Goal: Register for event/course

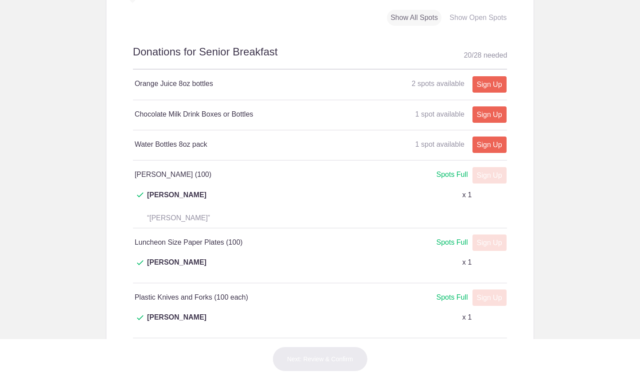
scroll to position [465, 0]
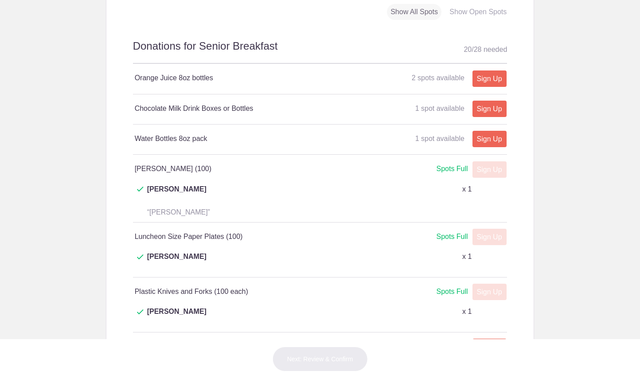
click at [475, 20] on div "Show Open Spots" at bounding box center [478, 12] width 64 height 16
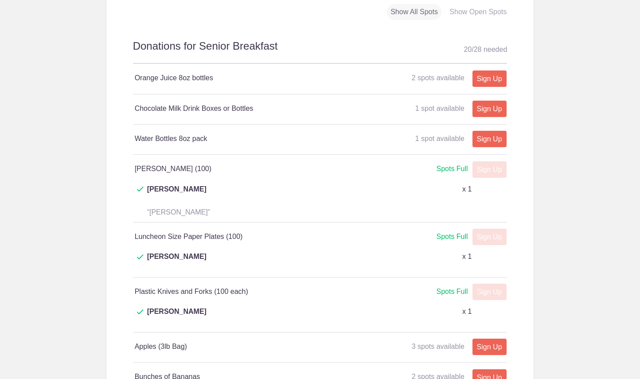
click at [427, 20] on div "Show All Spots" at bounding box center [414, 12] width 54 height 16
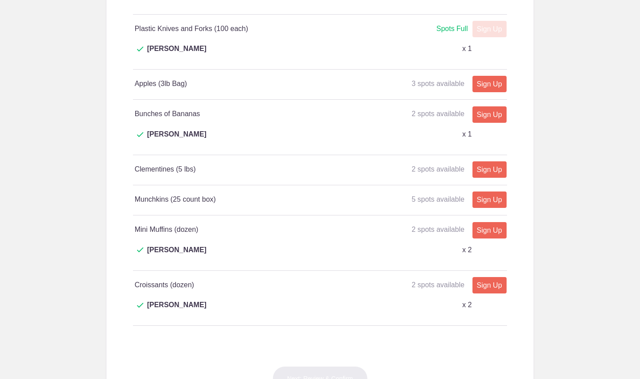
scroll to position [721, 0]
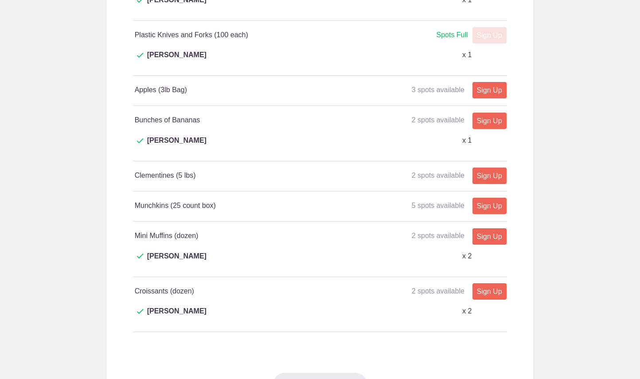
click at [484, 198] on link "Sign Up" at bounding box center [489, 206] width 34 height 16
type input "1"
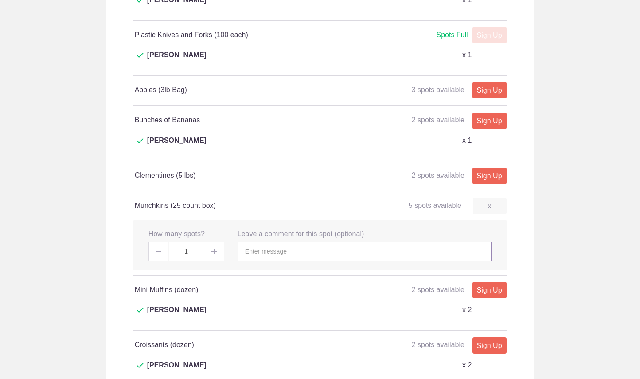
click at [268, 241] on input "text" at bounding box center [364, 250] width 254 height 19
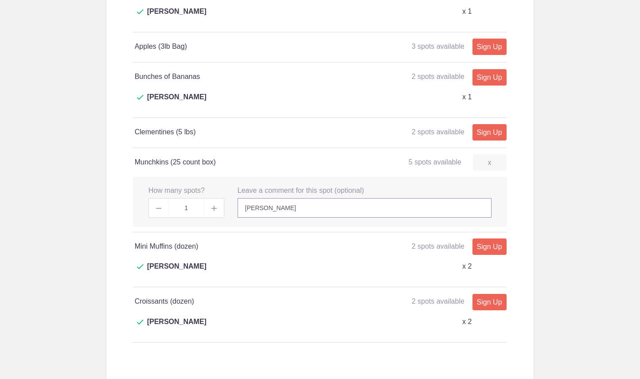
scroll to position [768, 0]
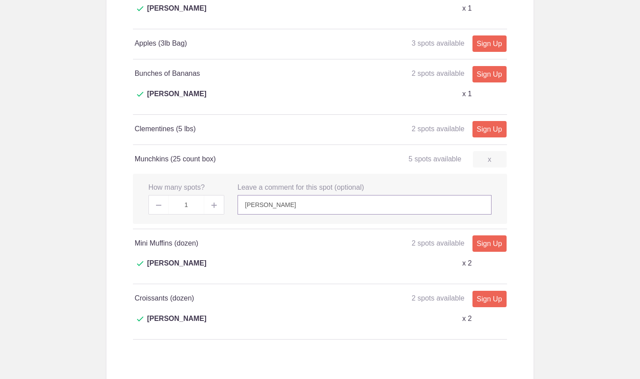
type input "[PERSON_NAME]"
click at [215, 202] on img at bounding box center [213, 204] width 5 height 5
type input "2"
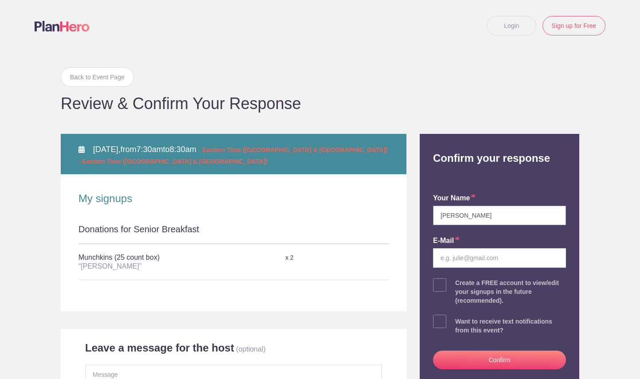
type input "[PERSON_NAME]"
type input "[EMAIL_ADDRESS][DOMAIN_NAME]"
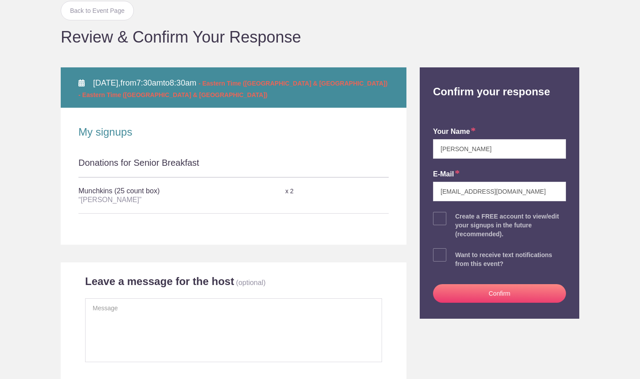
scroll to position [70, 0]
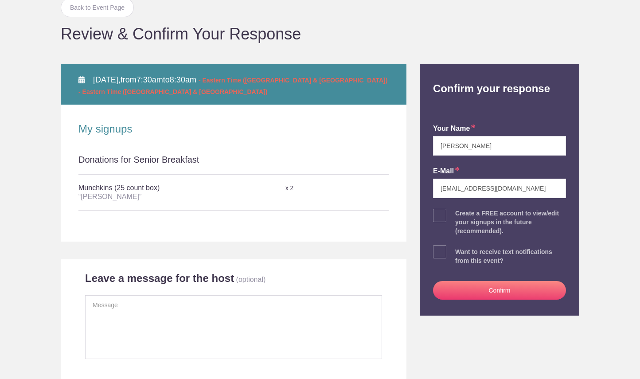
click at [443, 214] on span at bounding box center [439, 215] width 13 height 13
click at [458, 214] on input "checkbox" at bounding box center [524, 213] width 133 height 6
checkbox input "true"
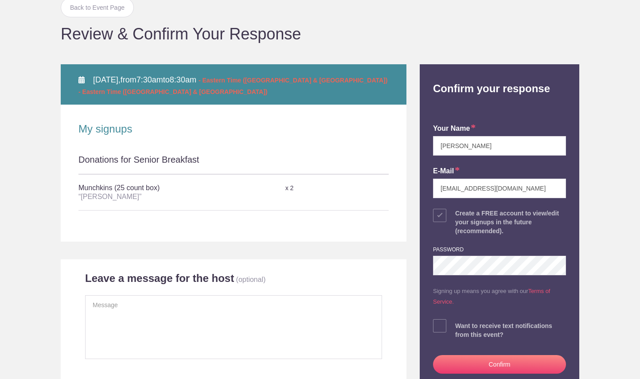
click at [442, 323] on span at bounding box center [439, 325] width 13 height 13
click at [458, 323] on input "checkbox" at bounding box center [524, 324] width 133 height 6
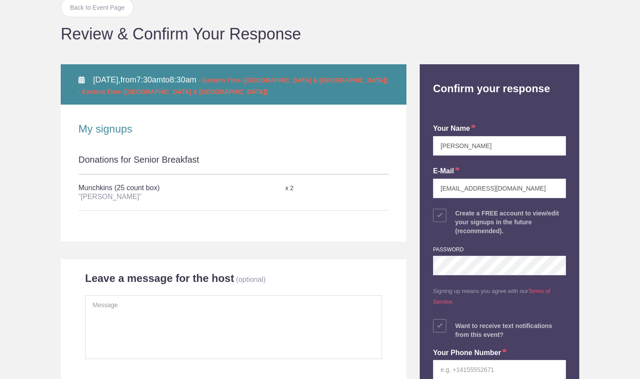
click at [442, 323] on span at bounding box center [439, 325] width 13 height 13
click at [458, 323] on input "checkbox" at bounding box center [524, 324] width 133 height 6
checkbox input "false"
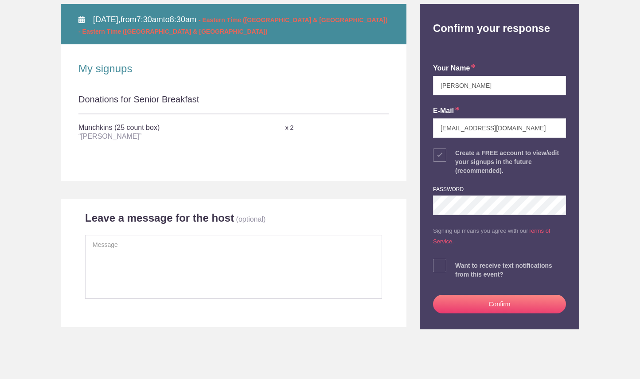
scroll to position [141, 0]
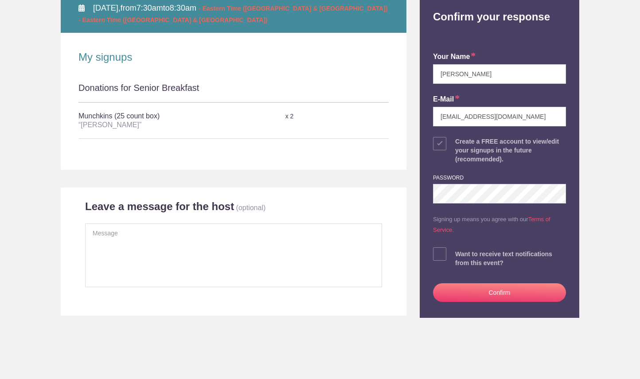
click at [479, 284] on button "Confirm" at bounding box center [499, 292] width 133 height 19
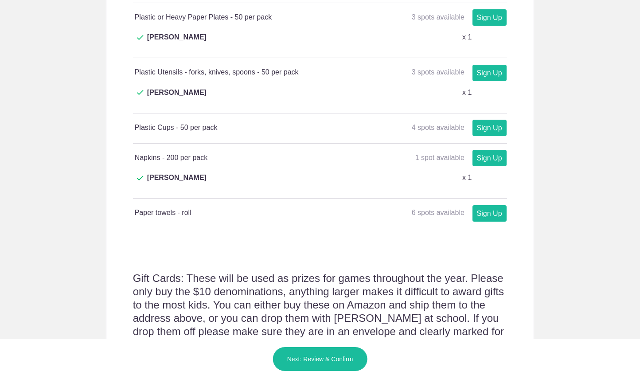
scroll to position [602, 0]
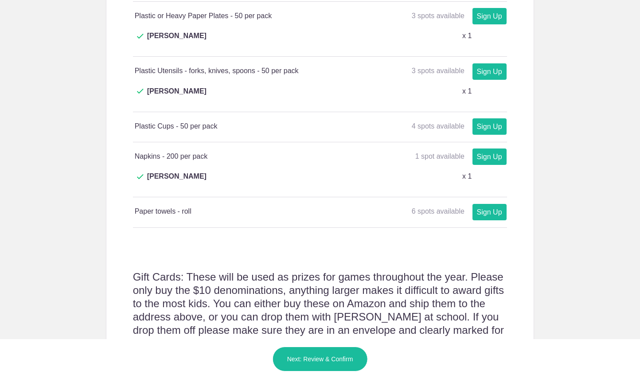
click at [493, 204] on link "Sign Up" at bounding box center [489, 212] width 34 height 16
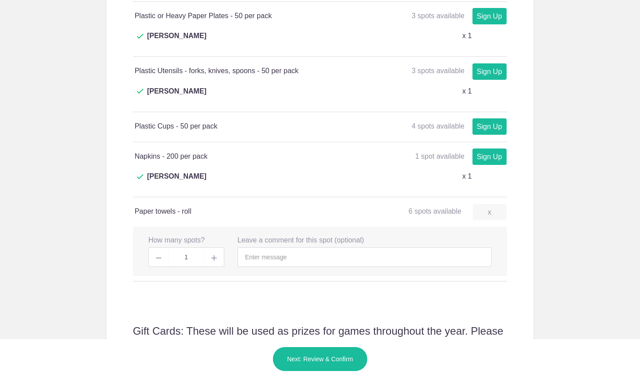
click at [218, 247] on span at bounding box center [214, 256] width 20 height 19
type input "2"
click at [271, 247] on input "text" at bounding box center [364, 256] width 254 height 19
type input "Senior Loun"
click at [323, 358] on button "Next: Review & Confirm" at bounding box center [319, 358] width 95 height 25
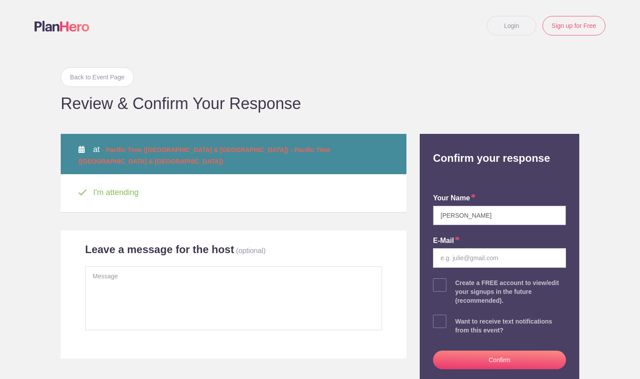
type input "[PERSON_NAME]"
type input "[EMAIL_ADDRESS][DOMAIN_NAME]"
click at [439, 283] on span at bounding box center [439, 284] width 13 height 13
click at [458, 283] on input "checkbox" at bounding box center [524, 283] width 133 height 6
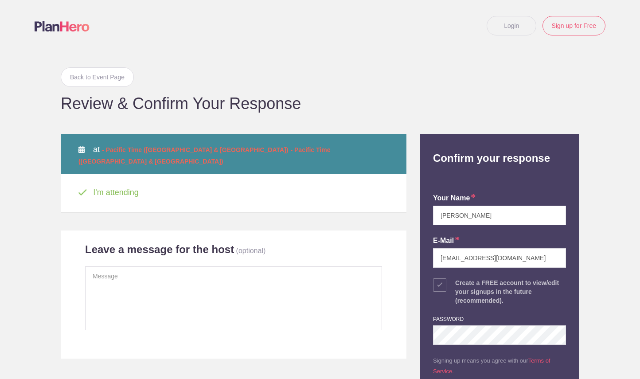
click at [439, 283] on span at bounding box center [439, 284] width 13 height 13
click at [458, 283] on input "checkbox" at bounding box center [524, 283] width 133 height 6
checkbox input "false"
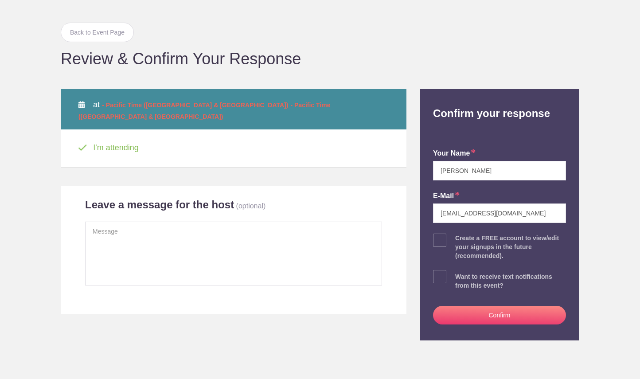
scroll to position [49, 0]
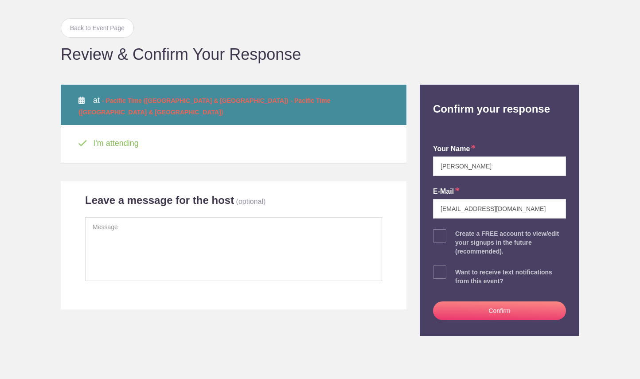
click at [472, 307] on button "Confirm" at bounding box center [499, 310] width 133 height 19
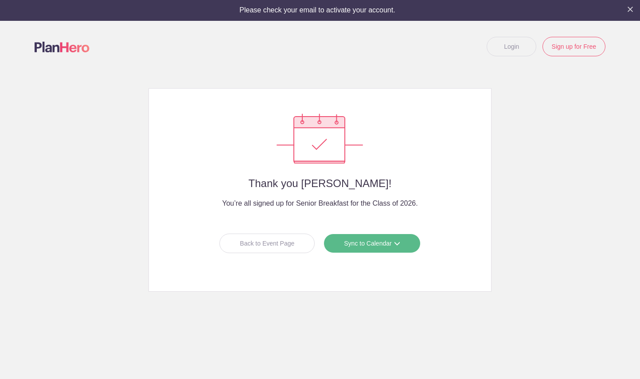
click at [360, 240] on link "Sync to Calendar" at bounding box center [371, 242] width 97 height 19
click at [357, 297] on link "Apple iCal" at bounding box center [368, 299] width 79 height 18
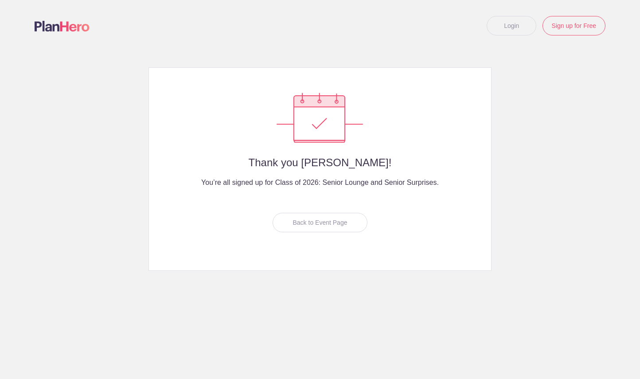
click at [339, 225] on div "Back to Event Page" at bounding box center [319, 222] width 95 height 19
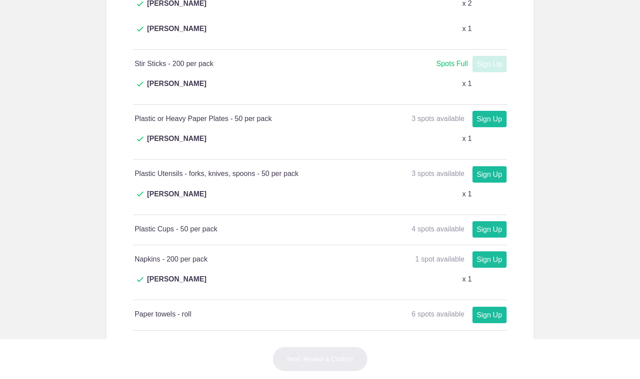
scroll to position [500, 0]
click at [489, 306] on link "Sign Up" at bounding box center [489, 314] width 34 height 16
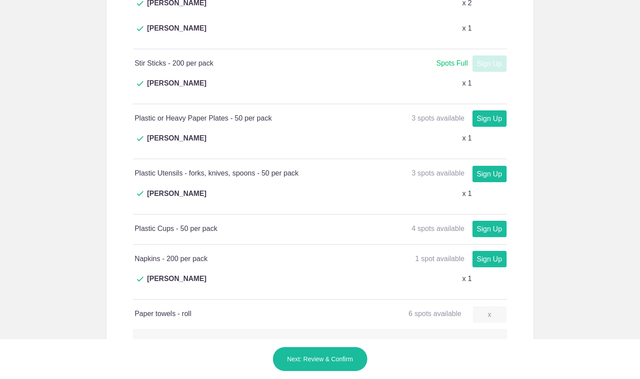
click at [215, 357] on img at bounding box center [213, 359] width 5 height 5
type input "2"
click at [259, 349] on input "text" at bounding box center [364, 358] width 254 height 19
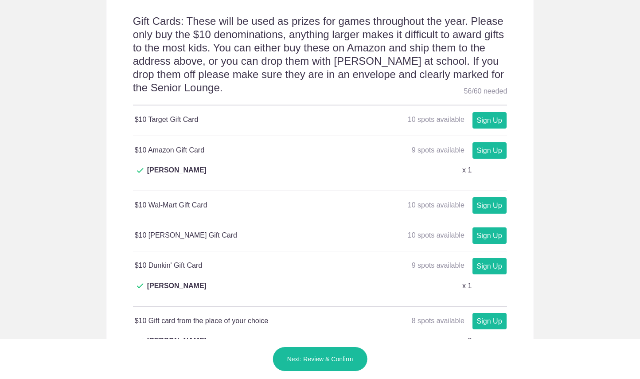
scroll to position [913, 0]
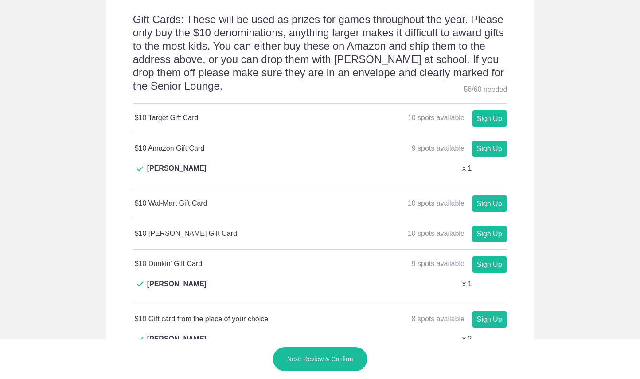
type input "[PERSON_NAME]"
click at [322, 358] on button "Next: Review & Confirm" at bounding box center [319, 358] width 95 height 25
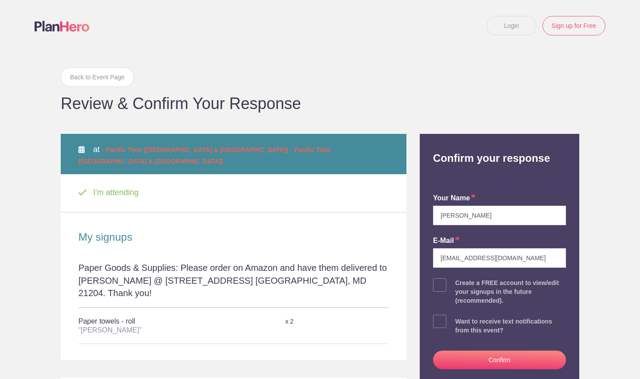
click at [521, 21] on link "Login" at bounding box center [511, 25] width 50 height 19
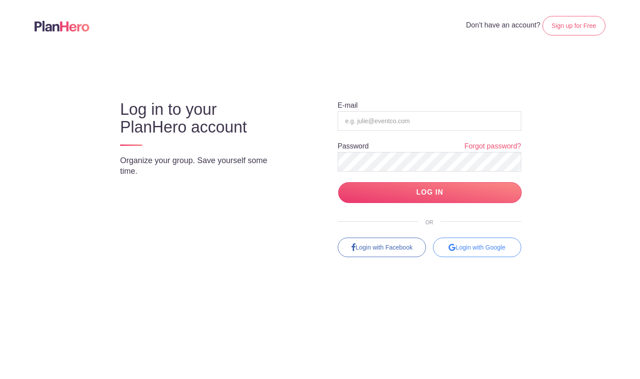
type input "[EMAIL_ADDRESS][DOMAIN_NAME]"
click at [429, 192] on input "LOG IN" at bounding box center [429, 192] width 183 height 21
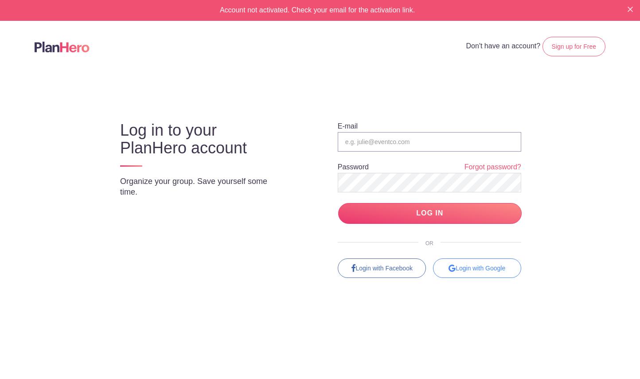
type input "[EMAIL_ADDRESS][DOMAIN_NAME]"
click at [405, 210] on input "LOG IN" at bounding box center [429, 213] width 183 height 21
type input "[EMAIL_ADDRESS][DOMAIN_NAME]"
click at [401, 211] on input "LOG IN" at bounding box center [429, 213] width 183 height 21
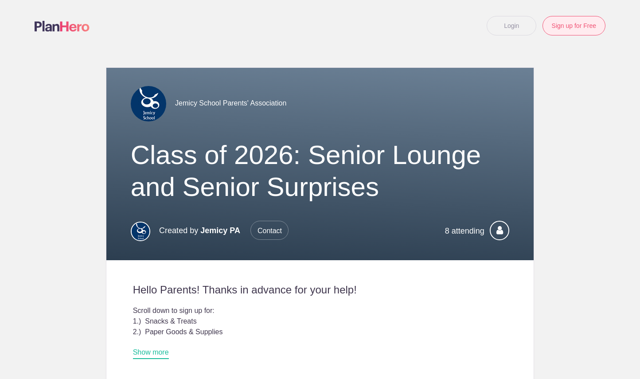
click at [576, 24] on link "Sign up for Free" at bounding box center [573, 25] width 63 height 19
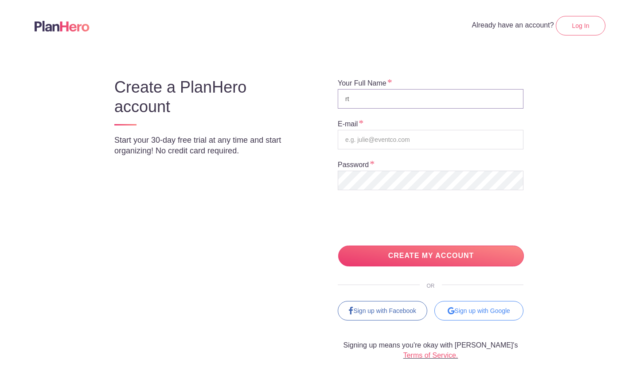
type input "r"
type input "[PERSON_NAME]"
type input "[EMAIL_ADDRESS][DOMAIN_NAME]"
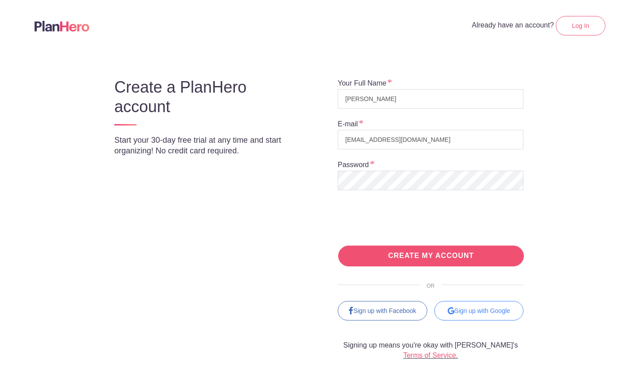
click at [384, 250] on input "CREATE MY ACCOUNT" at bounding box center [431, 255] width 186 height 21
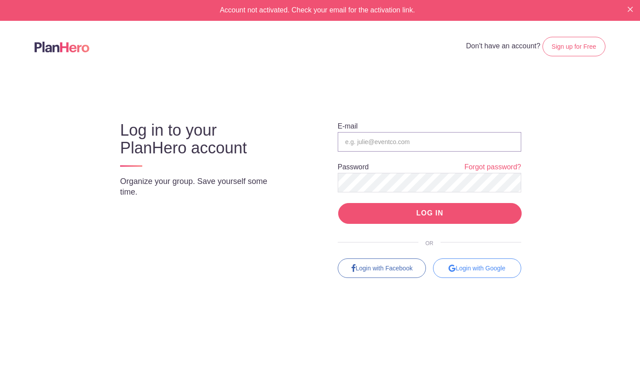
type input "[EMAIL_ADDRESS][DOMAIN_NAME]"
click at [400, 206] on input "LOG IN" at bounding box center [429, 213] width 183 height 21
type input "[PERSON_NAME]"
click at [412, 210] on input "LOG IN" at bounding box center [429, 213] width 183 height 21
click at [443, 61] on div at bounding box center [320, 64] width 571 height 16
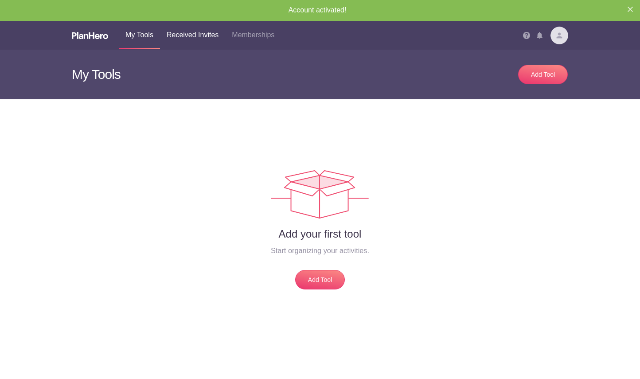
click at [212, 35] on link "Received Invites" at bounding box center [192, 35] width 65 height 28
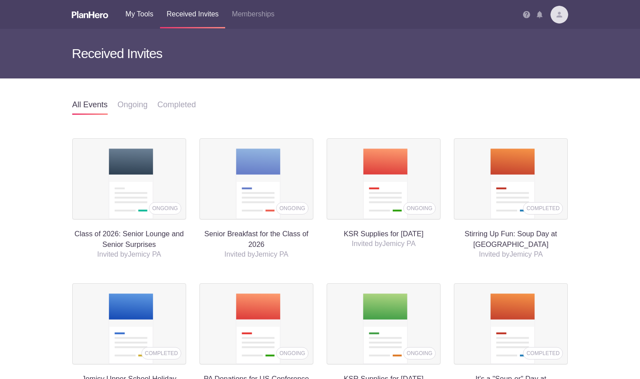
click at [131, 15] on link "My Tools" at bounding box center [139, 14] width 41 height 28
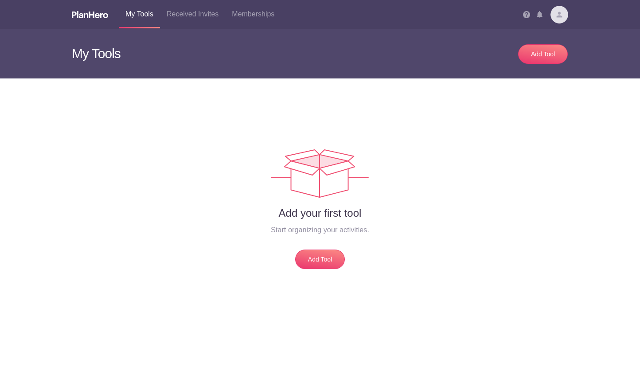
click at [565, 13] on img at bounding box center [559, 15] width 18 height 18
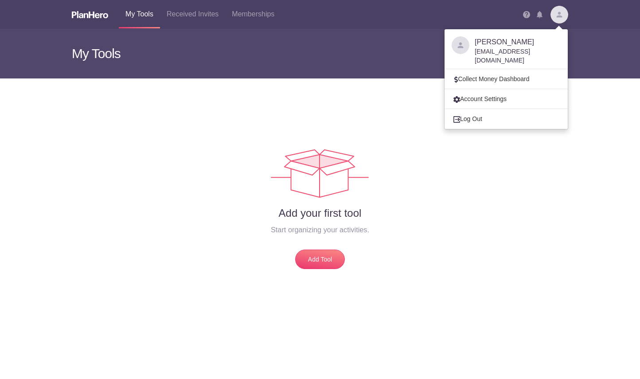
click at [368, 89] on div "Add your first tool Start organizing your activities. Add Tool" at bounding box center [320, 173] width 522 height 190
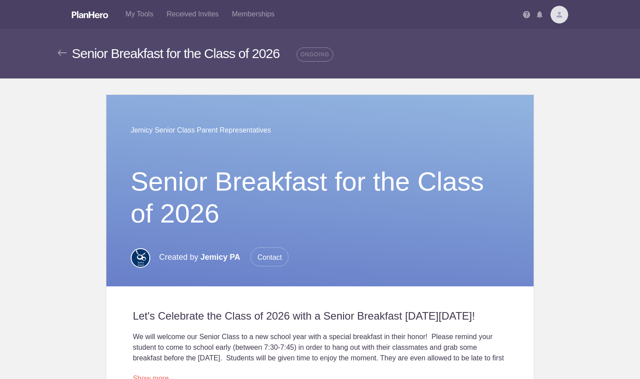
click at [559, 12] on img at bounding box center [559, 15] width 18 height 18
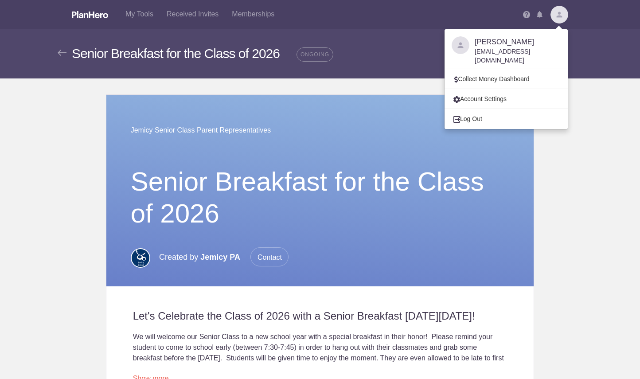
click at [582, 136] on body "My Tools Received Invites Memberships Notifications View all [PERSON_NAME] [EMA…" at bounding box center [320, 189] width 640 height 379
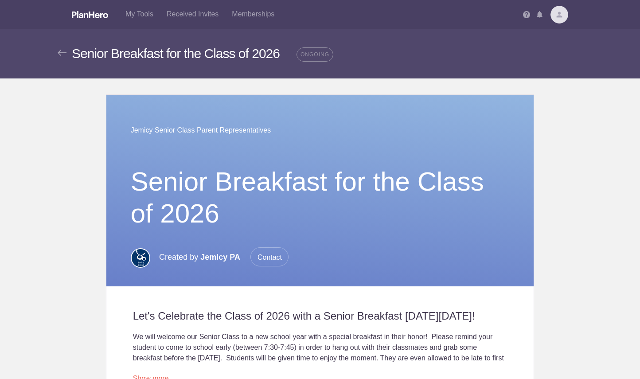
click at [559, 14] on img at bounding box center [559, 15] width 18 height 18
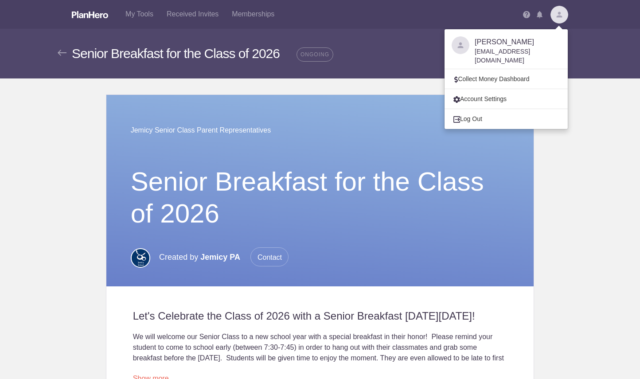
click at [583, 140] on body "My Tools Received Invites Memberships Notifications View all [PERSON_NAME] [EMA…" at bounding box center [320, 189] width 640 height 379
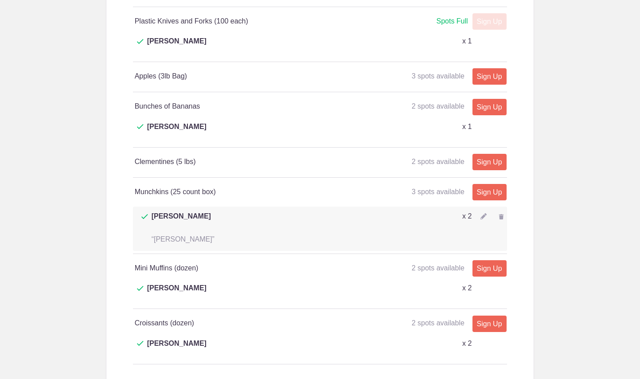
scroll to position [762, 0]
click at [485, 213] on img at bounding box center [483, 216] width 6 height 6
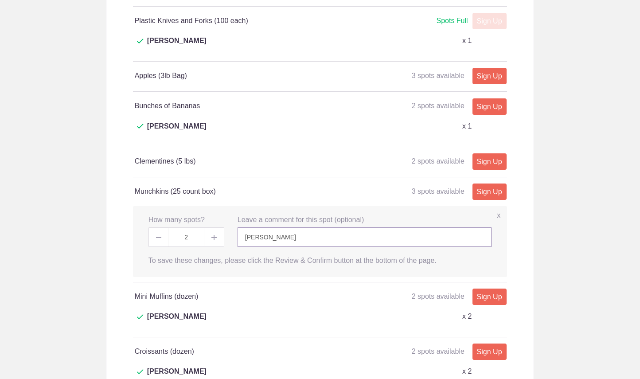
drag, startPoint x: 299, startPoint y: 199, endPoint x: 225, endPoint y: 198, distance: 74.0
click at [225, 206] on div "x How many spots? 2 x Leave a comment for this spot (optional) [PERSON_NAME] Pe…" at bounding box center [320, 241] width 374 height 71
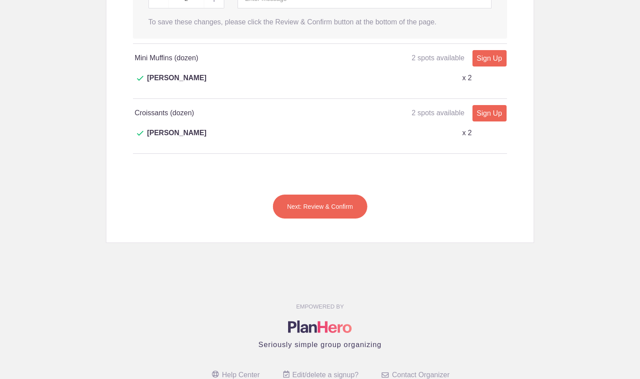
scroll to position [1000, 0]
click at [338, 194] on button "Next: Review & Confirm" at bounding box center [319, 206] width 95 height 25
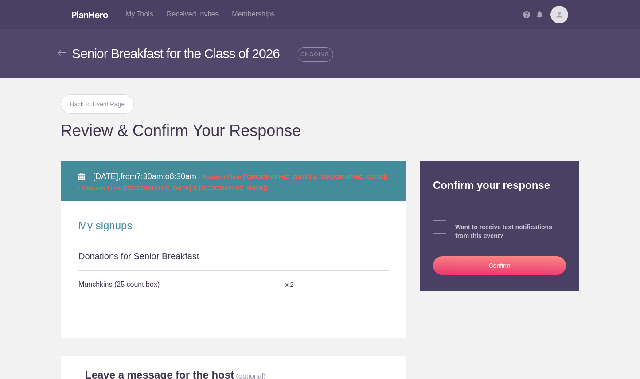
click at [66, 51] on img at bounding box center [62, 53] width 9 height 6
click at [95, 109] on link "Back to Event Page" at bounding box center [97, 103] width 73 height 19
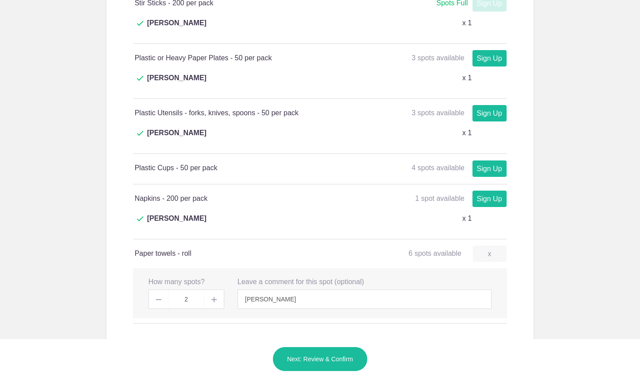
scroll to position [590, 0]
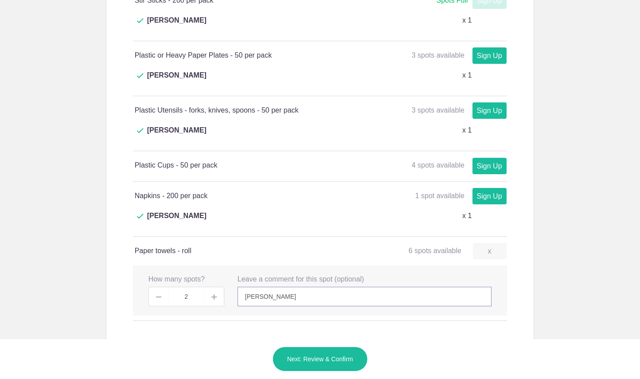
drag, startPoint x: 292, startPoint y: 216, endPoint x: 243, endPoint y: 214, distance: 48.8
click at [243, 287] on input "[PERSON_NAME]" at bounding box center [364, 296] width 254 height 19
click at [315, 359] on button "Next: Review & Confirm" at bounding box center [319, 358] width 95 height 25
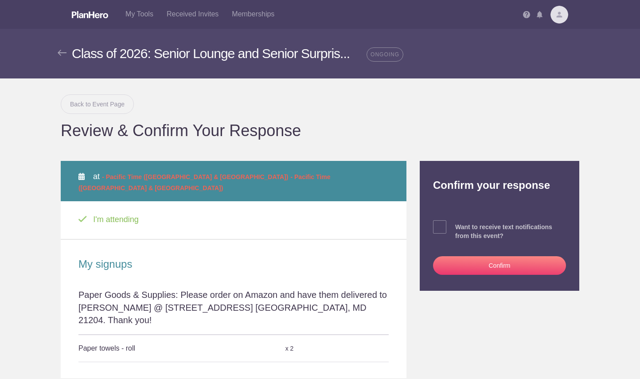
click at [113, 102] on link "Back to Event Page" at bounding box center [97, 103] width 73 height 19
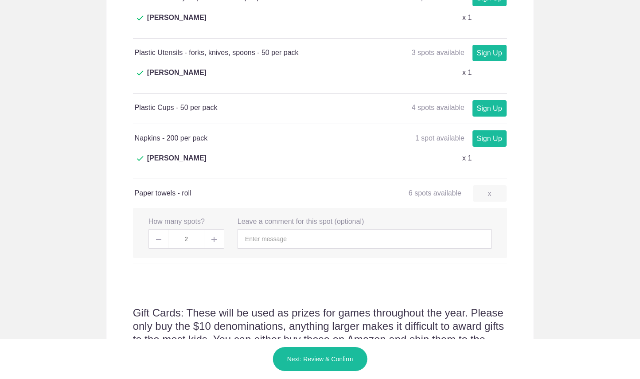
scroll to position [649, 0]
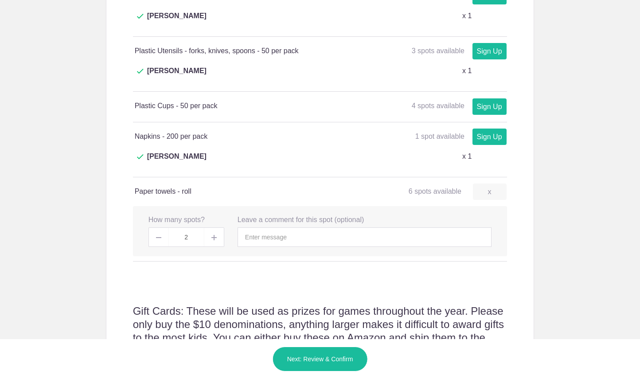
click at [137, 206] on div "x How many spots? 2 x Leave a comment for this spot (optional) Person's Name Pe…" at bounding box center [320, 231] width 374 height 50
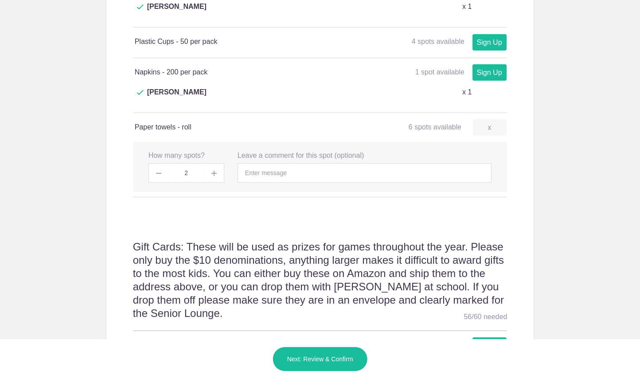
scroll to position [722, 0]
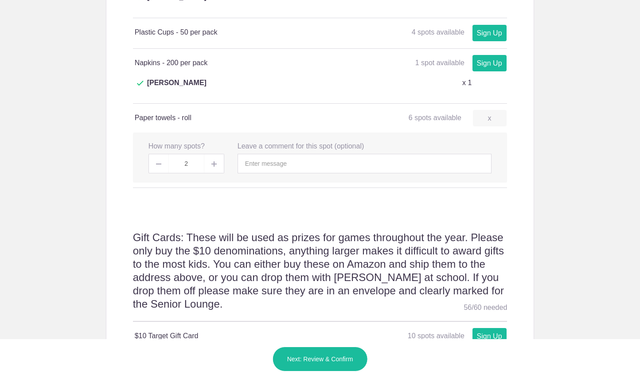
click at [334, 349] on button "Next: Review & Confirm" at bounding box center [319, 358] width 95 height 25
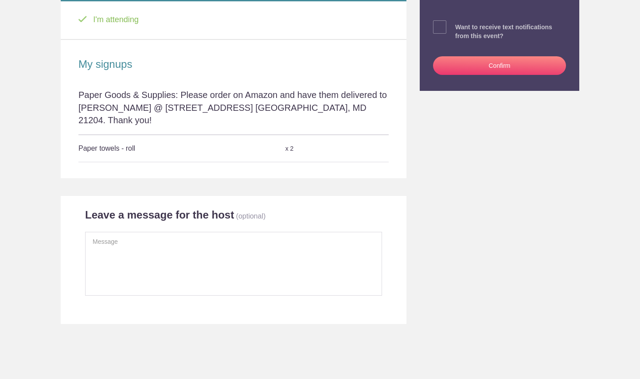
scroll to position [203, 0]
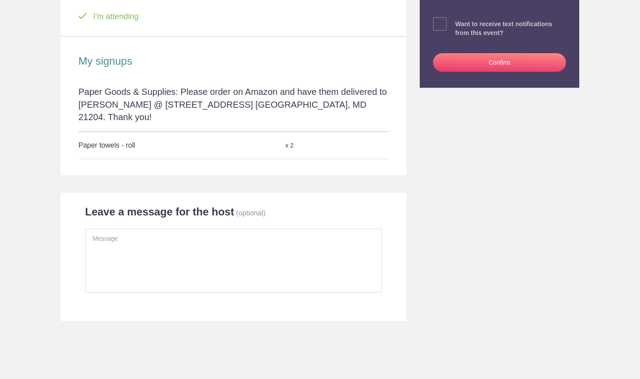
click at [493, 57] on button "Confirm" at bounding box center [499, 62] width 133 height 19
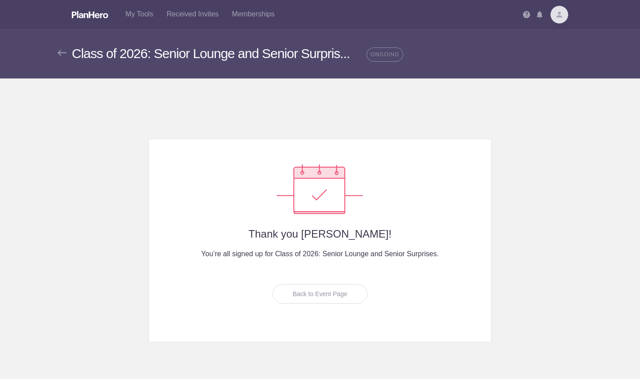
click at [57, 51] on div "Class of 2026: Senior Lounge and Senior Surpris... Class of 2026: Senior Lounge…" at bounding box center [320, 54] width 640 height 50
click at [65, 51] on img at bounding box center [62, 53] width 9 height 6
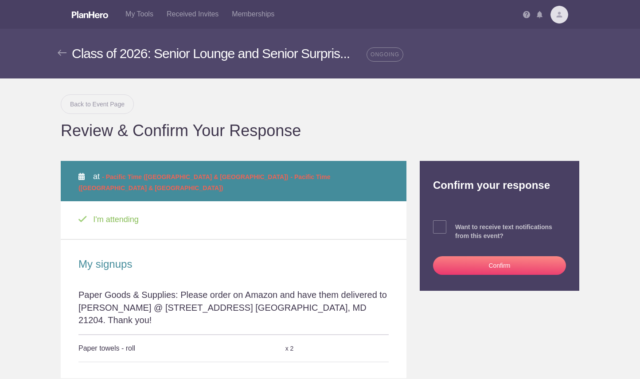
click at [100, 108] on link "Back to Event Page" at bounding box center [97, 103] width 73 height 19
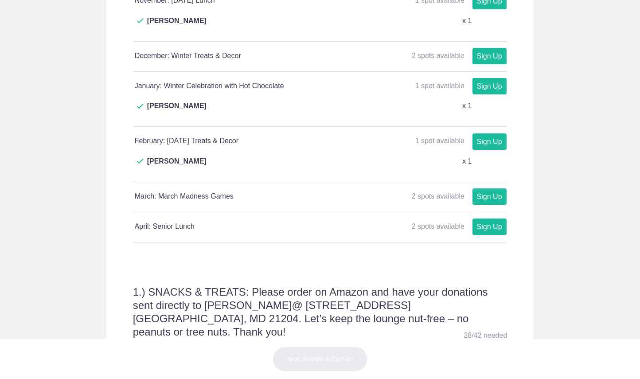
scroll to position [1513, 0]
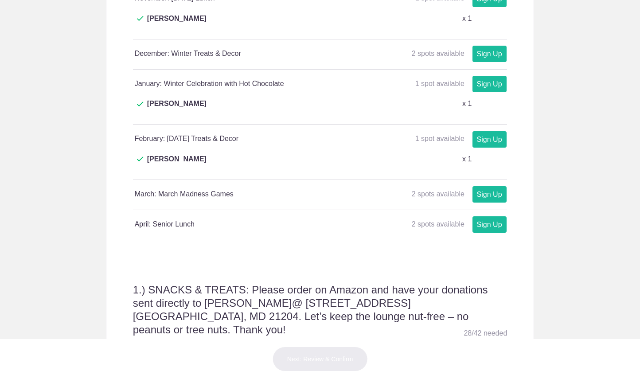
click at [486, 353] on link "Sign Up" at bounding box center [489, 361] width 34 height 16
type input "1"
click at [540, 186] on body "My Tools Received Invites Memberships Notifications View all [PERSON_NAME] [EMA…" at bounding box center [320, 189] width 640 height 379
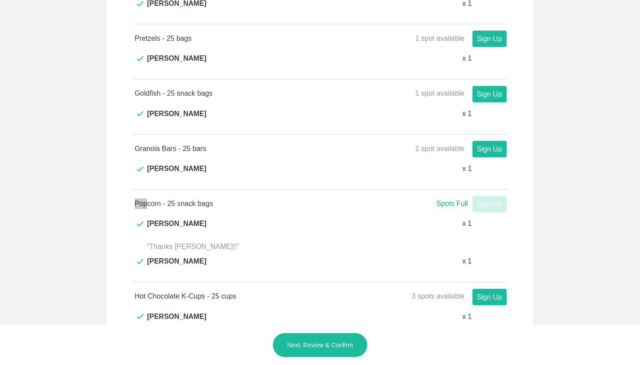
scroll to position [1731, 0]
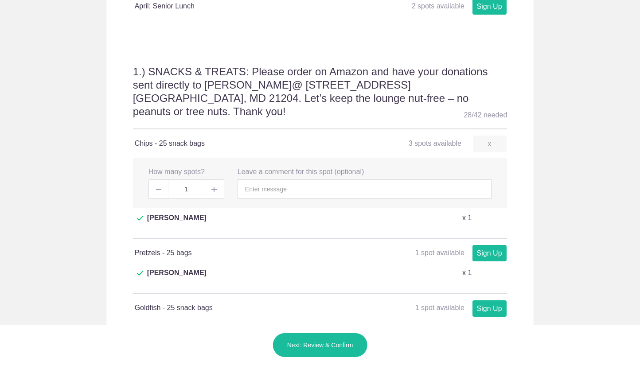
click at [544, 181] on body "My Tools Received Invites Memberships Notifications View all [PERSON_NAME] [EMA…" at bounding box center [320, 182] width 640 height 365
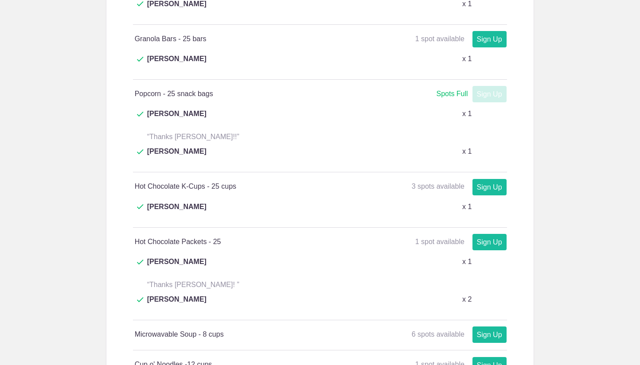
scroll to position [2056, 0]
